Goal: Information Seeking & Learning: Learn about a topic

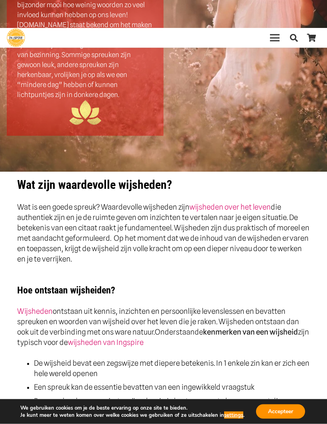
scroll to position [184, 0]
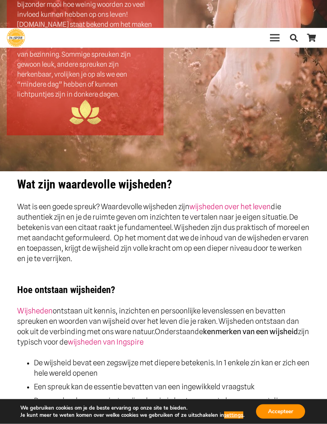
click at [246, 208] on link "wijsheden over het leven" at bounding box center [230, 206] width 81 height 9
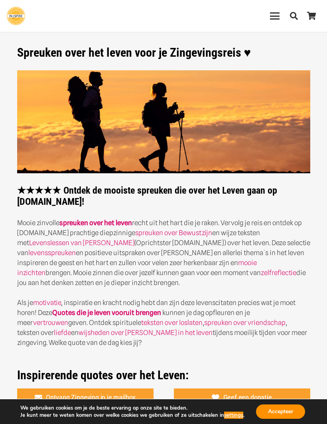
click at [141, 319] on link "teksten over loslaten" at bounding box center [171, 323] width 61 height 8
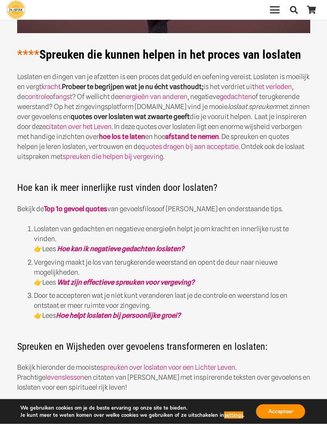
scroll to position [114, 0]
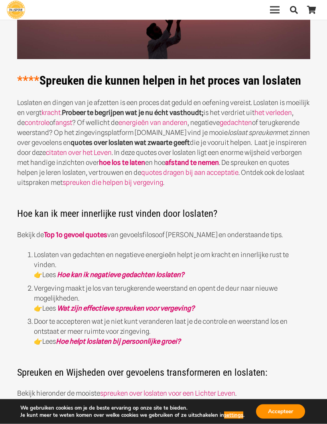
click at [210, 170] on link "quotes dragen bij aan acceptatie" at bounding box center [189, 173] width 97 height 8
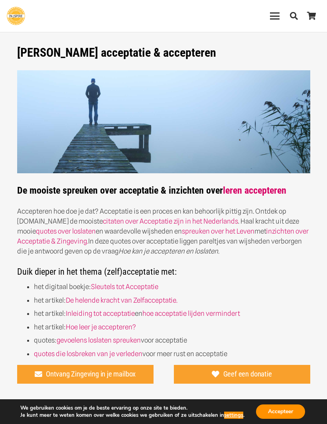
click at [128, 337] on link "gevoelens loslaten spreuken" at bounding box center [99, 340] width 84 height 8
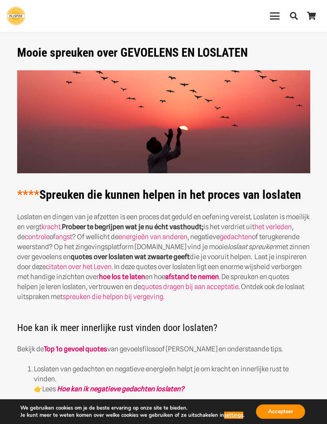
click at [225, 287] on link "quotes dragen bij aan acceptatie" at bounding box center [189, 287] width 97 height 8
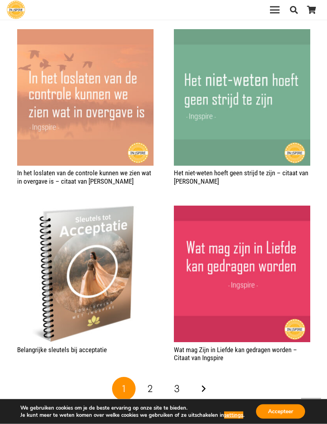
scroll to position [1119, 0]
click at [211, 377] on link "Volgende" at bounding box center [204, 389] width 24 height 24
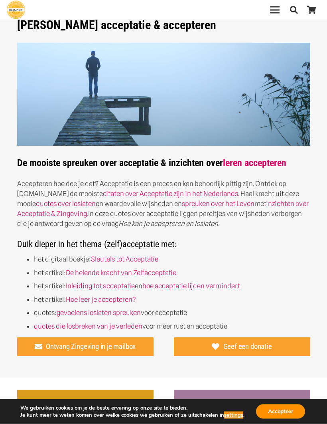
scroll to position [12, 0]
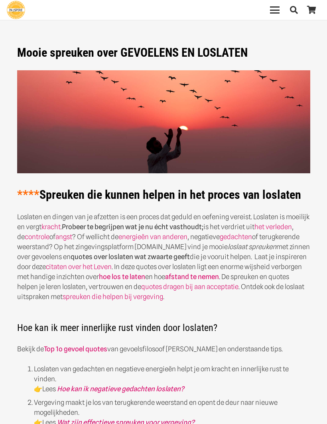
scroll to position [114, 0]
